Goal: Task Accomplishment & Management: Use online tool/utility

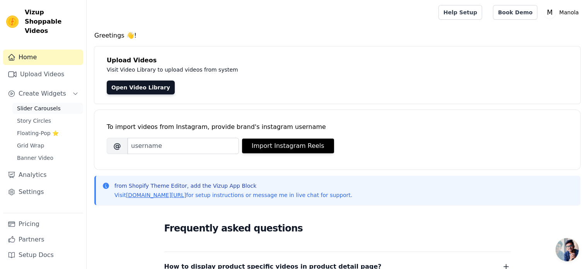
click at [27, 104] on span "Slider Carousels" at bounding box center [39, 108] width 44 height 8
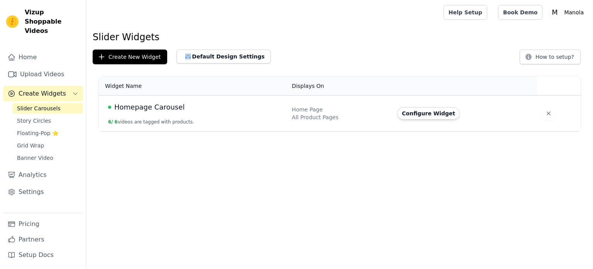
click at [182, 109] on div "Homepage Carousel" at bounding box center [195, 107] width 175 height 11
click at [432, 117] on button "Configure Widget" at bounding box center [429, 113] width 63 height 12
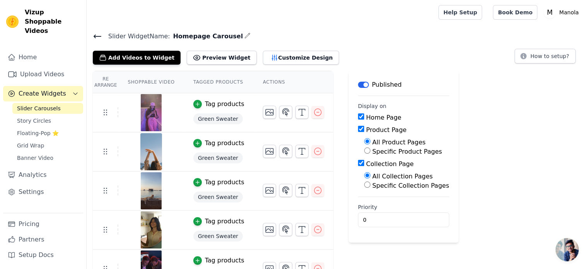
click at [358, 85] on button "Label" at bounding box center [363, 85] width 11 height 6
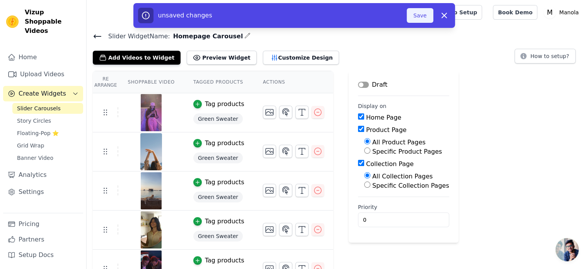
click at [415, 18] on button "Save" at bounding box center [419, 15] width 26 height 15
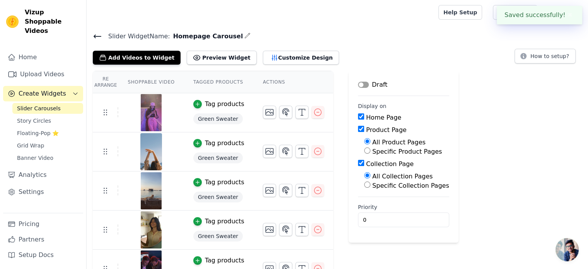
click at [95, 35] on icon at bounding box center [97, 36] width 9 height 9
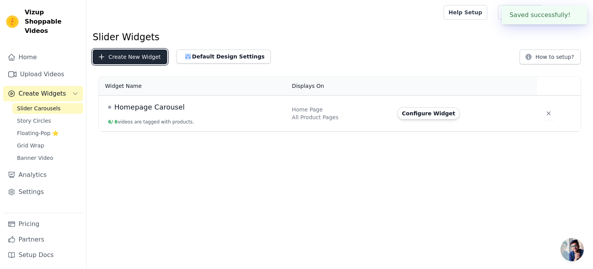
click at [151, 58] on button "Create New Widget" at bounding box center [130, 56] width 75 height 15
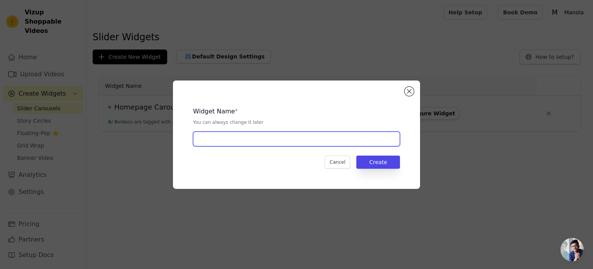
click at [248, 138] on input "text" at bounding box center [296, 138] width 207 height 15
type input "Homepage Carousel v2"
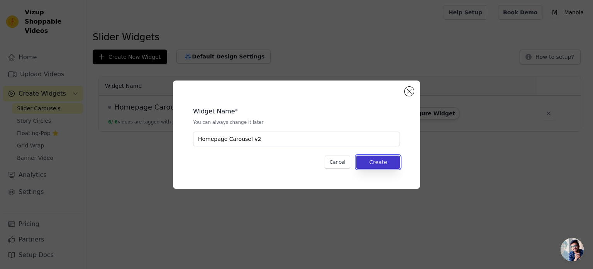
click at [384, 156] on button "Create" at bounding box center [379, 161] width 44 height 13
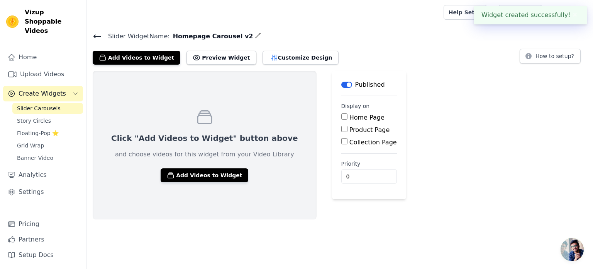
click at [342, 119] on input "Home Page" at bounding box center [345, 116] width 6 height 6
checkbox input "true"
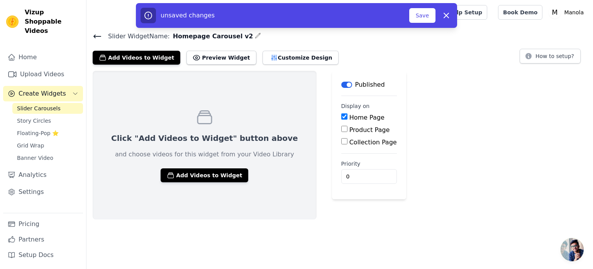
click at [342, 128] on input "Product Page" at bounding box center [345, 129] width 6 height 6
checkbox input "true"
click at [342, 160] on input "Collection Page" at bounding box center [345, 163] width 6 height 6
checkbox input "true"
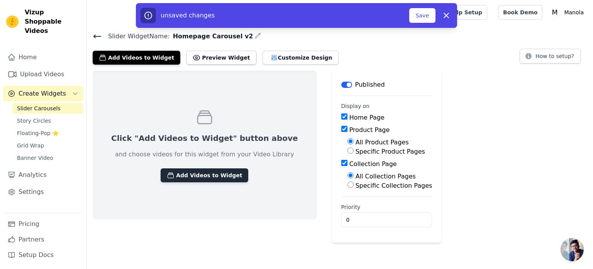
click at [183, 170] on button "Add Videos to Widget" at bounding box center [205, 175] width 88 height 14
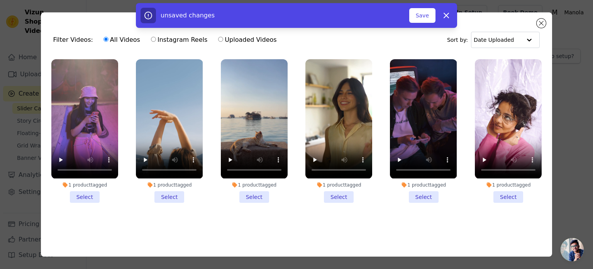
click at [83, 191] on li "1 product tagged Select" at bounding box center [84, 130] width 67 height 143
click at [0, 0] on input "1 product tagged Select" at bounding box center [0, 0] width 0 height 0
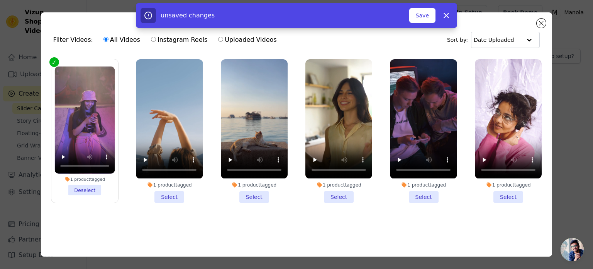
click at [160, 190] on li "1 product tagged Select" at bounding box center [169, 130] width 67 height 143
click at [0, 0] on input "1 product tagged Select" at bounding box center [0, 0] width 0 height 0
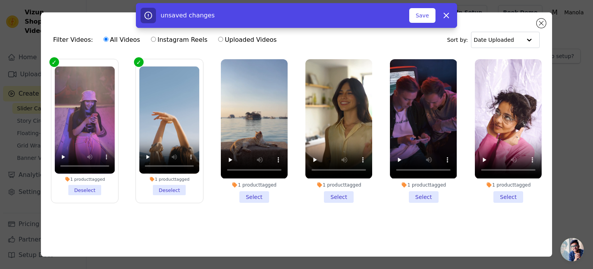
click at [261, 194] on li "1 product tagged Select" at bounding box center [254, 130] width 67 height 143
click at [0, 0] on input "1 product tagged Select" at bounding box center [0, 0] width 0 height 0
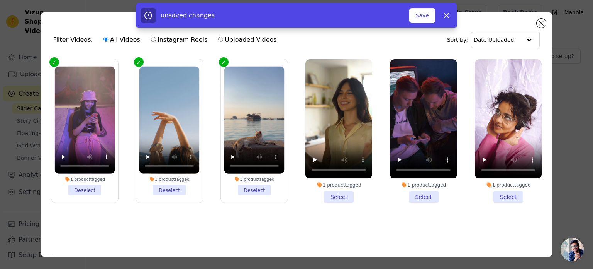
click at [329, 193] on li "1 product tagged Select" at bounding box center [339, 130] width 67 height 143
click at [0, 0] on input "1 product tagged Select" at bounding box center [0, 0] width 0 height 0
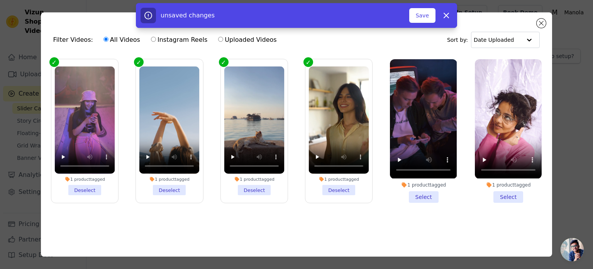
click at [420, 196] on li "1 product tagged Select" at bounding box center [423, 130] width 67 height 143
click at [0, 0] on input "1 product tagged Select" at bounding box center [0, 0] width 0 height 0
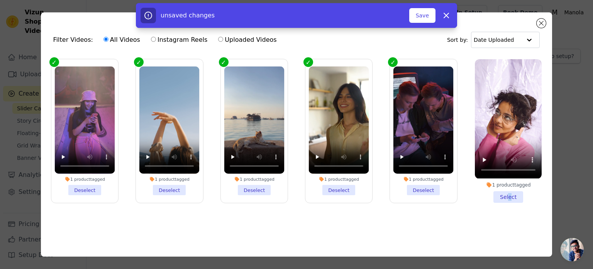
click at [505, 195] on li "1 product tagged Select" at bounding box center [508, 130] width 67 height 143
click at [520, 193] on li "1 product tagged Select" at bounding box center [508, 130] width 67 height 143
click at [0, 0] on input "1 product tagged Select" at bounding box center [0, 0] width 0 height 0
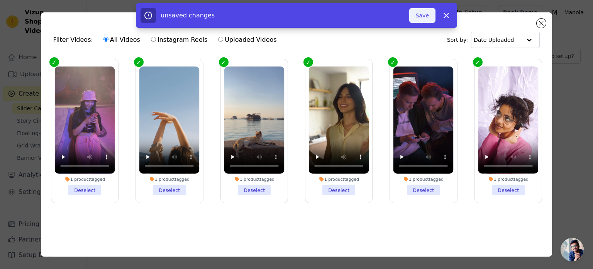
click at [420, 15] on button "Save" at bounding box center [423, 15] width 26 height 15
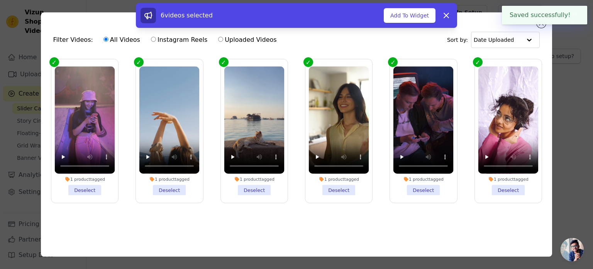
click at [573, 14] on button "✖" at bounding box center [575, 14] width 9 height 9
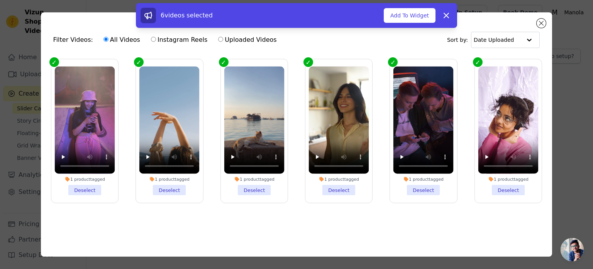
click at [541, 22] on div "6 videos selected Add To Widget Dismiss" at bounding box center [296, 17] width 593 height 28
click at [401, 17] on button "Add To Widget" at bounding box center [410, 15] width 52 height 15
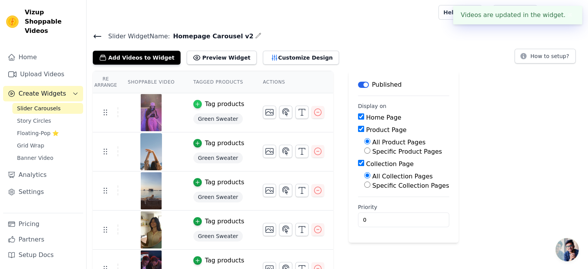
click at [196, 104] on div "button" at bounding box center [197, 104] width 8 height 8
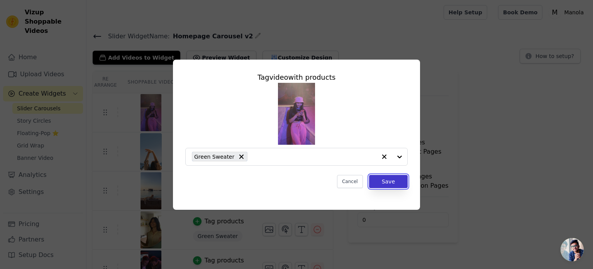
click at [385, 180] on button "Save" at bounding box center [388, 181] width 39 height 13
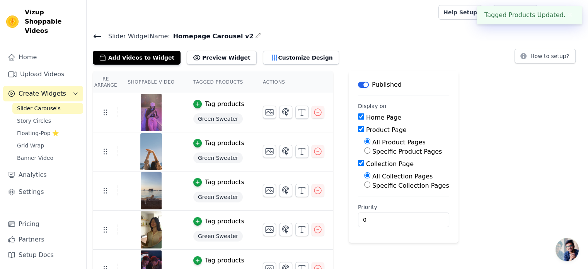
click at [569, 14] on button "✖" at bounding box center [569, 14] width 9 height 9
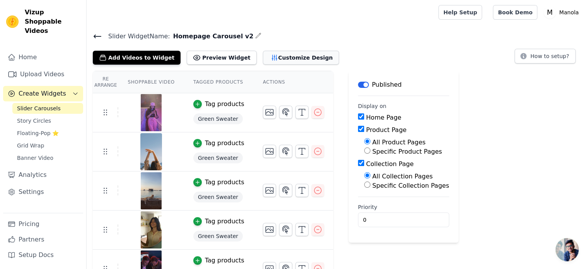
click at [265, 58] on button "Customize Design" at bounding box center [301, 58] width 76 height 14
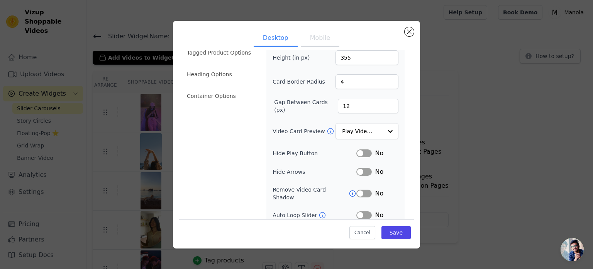
scroll to position [71, 0]
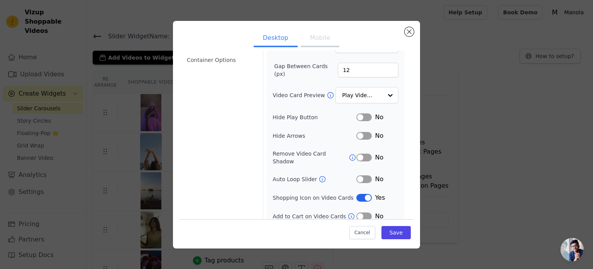
click at [360, 194] on button "Label" at bounding box center [364, 198] width 15 height 8
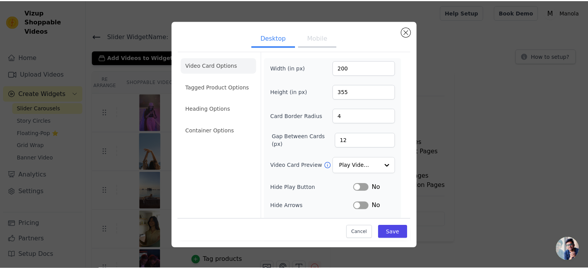
scroll to position [0, 0]
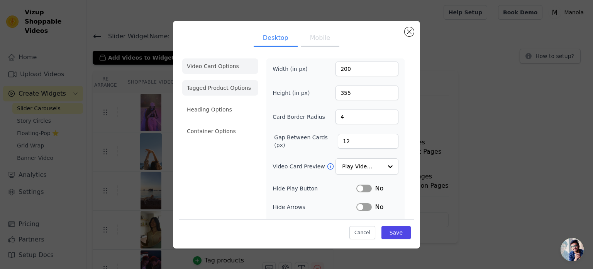
click at [202, 92] on li "Tagged Product Options" at bounding box center [220, 87] width 76 height 15
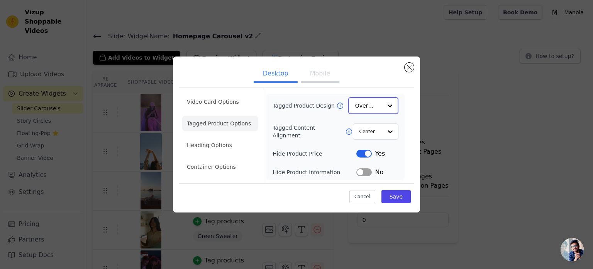
click at [372, 107] on input "Tagged Product Design" at bounding box center [368, 105] width 27 height 15
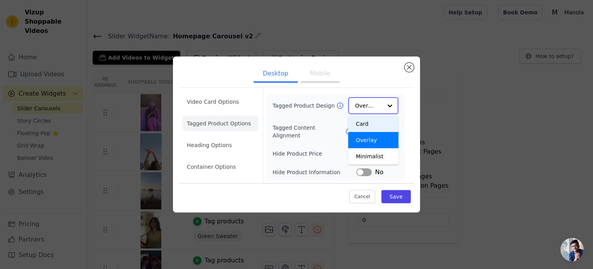
click at [371, 127] on div "Card" at bounding box center [373, 124] width 50 height 16
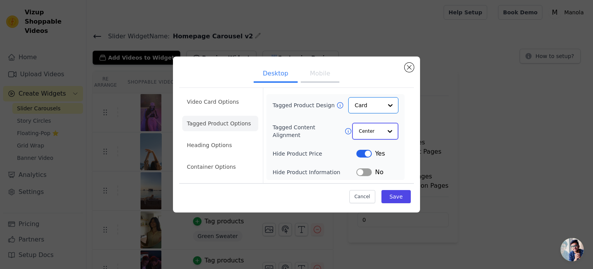
click at [371, 133] on input "Tagged Content Alignment" at bounding box center [370, 130] width 23 height 15
click at [371, 164] on div "Left" at bounding box center [374, 165] width 44 height 16
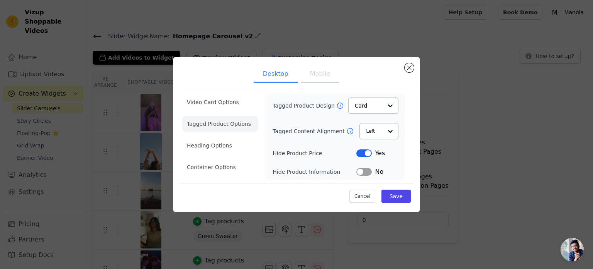
click at [370, 139] on div "Tagged Product Design Card Tagged Content Alignment Left Hide Product Price Lab…" at bounding box center [336, 136] width 126 height 79
drag, startPoint x: 372, startPoint y: 134, endPoint x: 370, endPoint y: 140, distance: 6.1
click at [372, 136] on input "Tagged Content Alignment" at bounding box center [374, 130] width 17 height 15
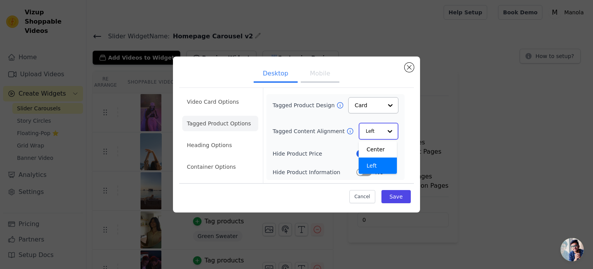
click at [370, 152] on div "Center" at bounding box center [378, 149] width 38 height 16
click at [372, 126] on input "Tagged Content Alignment" at bounding box center [370, 130] width 23 height 15
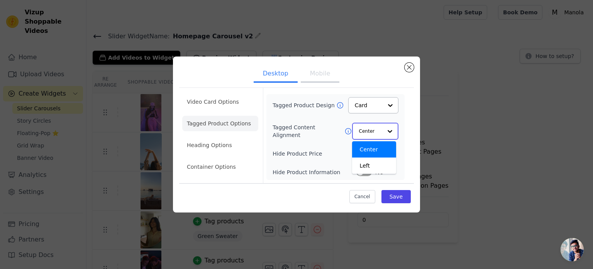
click at [372, 126] on input "Tagged Content Alignment" at bounding box center [370, 130] width 23 height 15
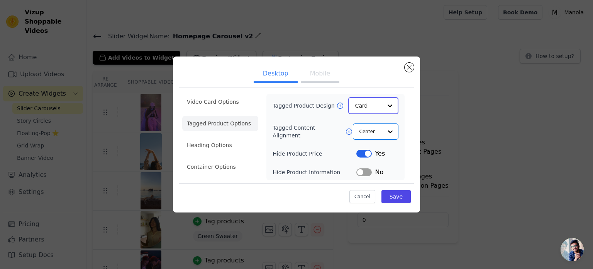
click at [371, 100] on input "Tagged Product Design" at bounding box center [368, 105] width 27 height 15
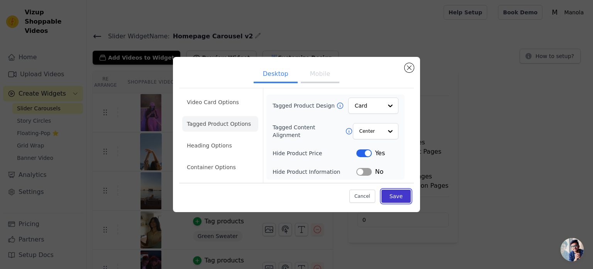
click at [408, 201] on button "Save" at bounding box center [396, 195] width 29 height 13
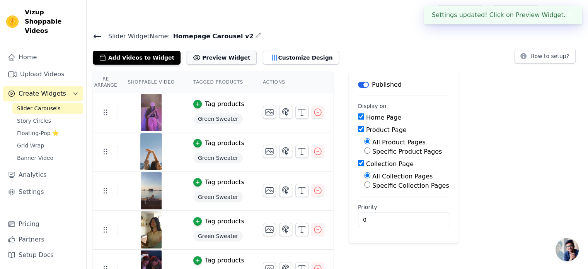
click at [210, 61] on button "Preview Widget" at bounding box center [222, 58] width 70 height 14
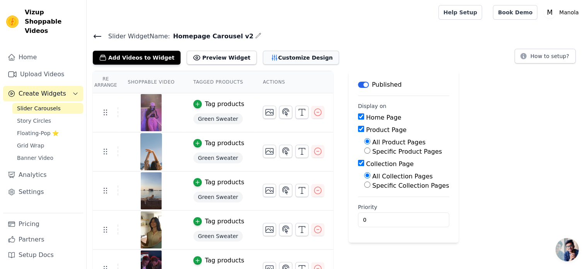
click at [281, 59] on button "Customize Design" at bounding box center [301, 58] width 76 height 14
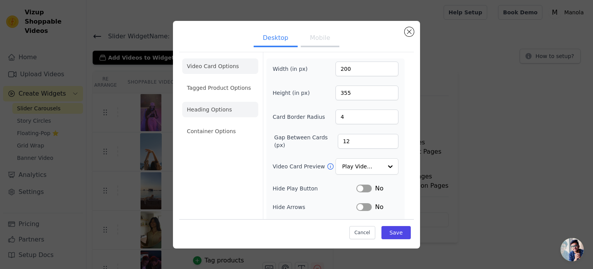
click at [224, 104] on li "Heading Options" at bounding box center [220, 109] width 76 height 15
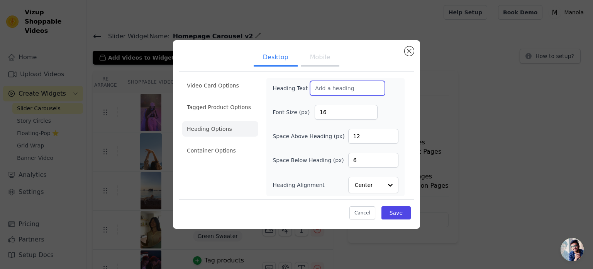
click at [343, 90] on input "Heading Text" at bounding box center [347, 88] width 75 height 15
type input "What our Customers Speak About Us!"
click at [369, 110] on input "17" at bounding box center [346, 112] width 63 height 15
click at [369, 110] on input "18" at bounding box center [346, 112] width 63 height 15
click at [369, 110] on input "19" at bounding box center [346, 112] width 63 height 15
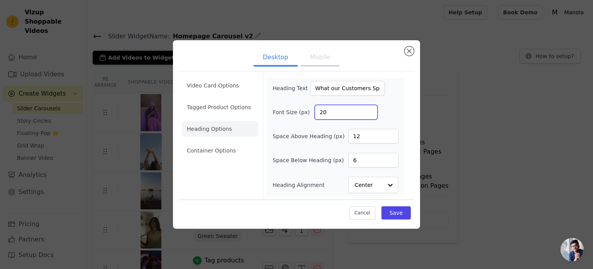
click at [369, 110] on input "20" at bounding box center [346, 112] width 63 height 15
click at [369, 110] on input "21" at bounding box center [346, 112] width 63 height 15
click at [369, 110] on input "22" at bounding box center [346, 112] width 63 height 15
click at [369, 110] on input "23" at bounding box center [346, 112] width 63 height 15
click at [369, 110] on input "24" at bounding box center [346, 112] width 63 height 15
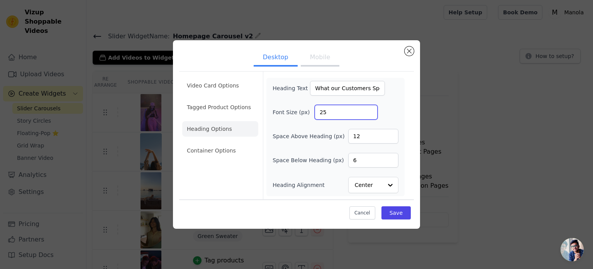
click at [369, 110] on input "25" at bounding box center [346, 112] width 63 height 15
click at [369, 110] on input "26" at bounding box center [346, 112] width 63 height 15
click at [369, 110] on input "27" at bounding box center [346, 112] width 63 height 15
click at [369, 110] on input "28" at bounding box center [346, 112] width 63 height 15
click at [369, 110] on input "29" at bounding box center [346, 112] width 63 height 15
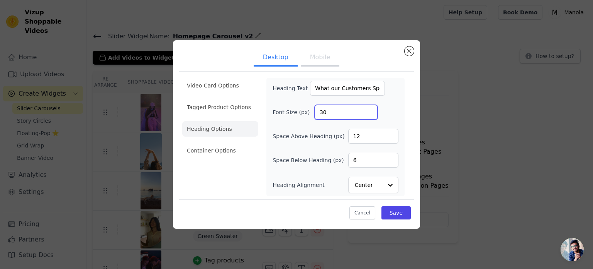
click at [369, 110] on input "30" at bounding box center [346, 112] width 63 height 15
click at [369, 110] on input "31" at bounding box center [346, 112] width 63 height 15
click at [369, 110] on input "32" at bounding box center [346, 112] width 63 height 15
click at [369, 110] on input "33" at bounding box center [346, 112] width 63 height 15
click at [369, 110] on input "34" at bounding box center [346, 112] width 63 height 15
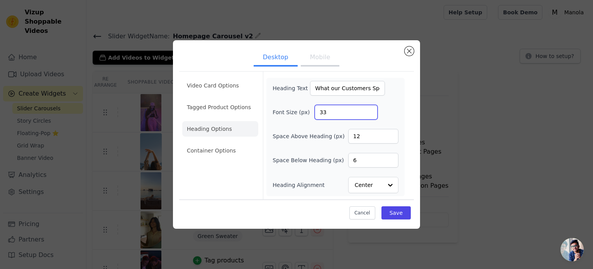
click at [369, 114] on input "33" at bounding box center [346, 112] width 63 height 15
type input "32"
click at [369, 114] on input "32" at bounding box center [346, 112] width 63 height 15
click at [396, 210] on button "Save" at bounding box center [396, 212] width 29 height 13
